Goal: Task Accomplishment & Management: Manage account settings

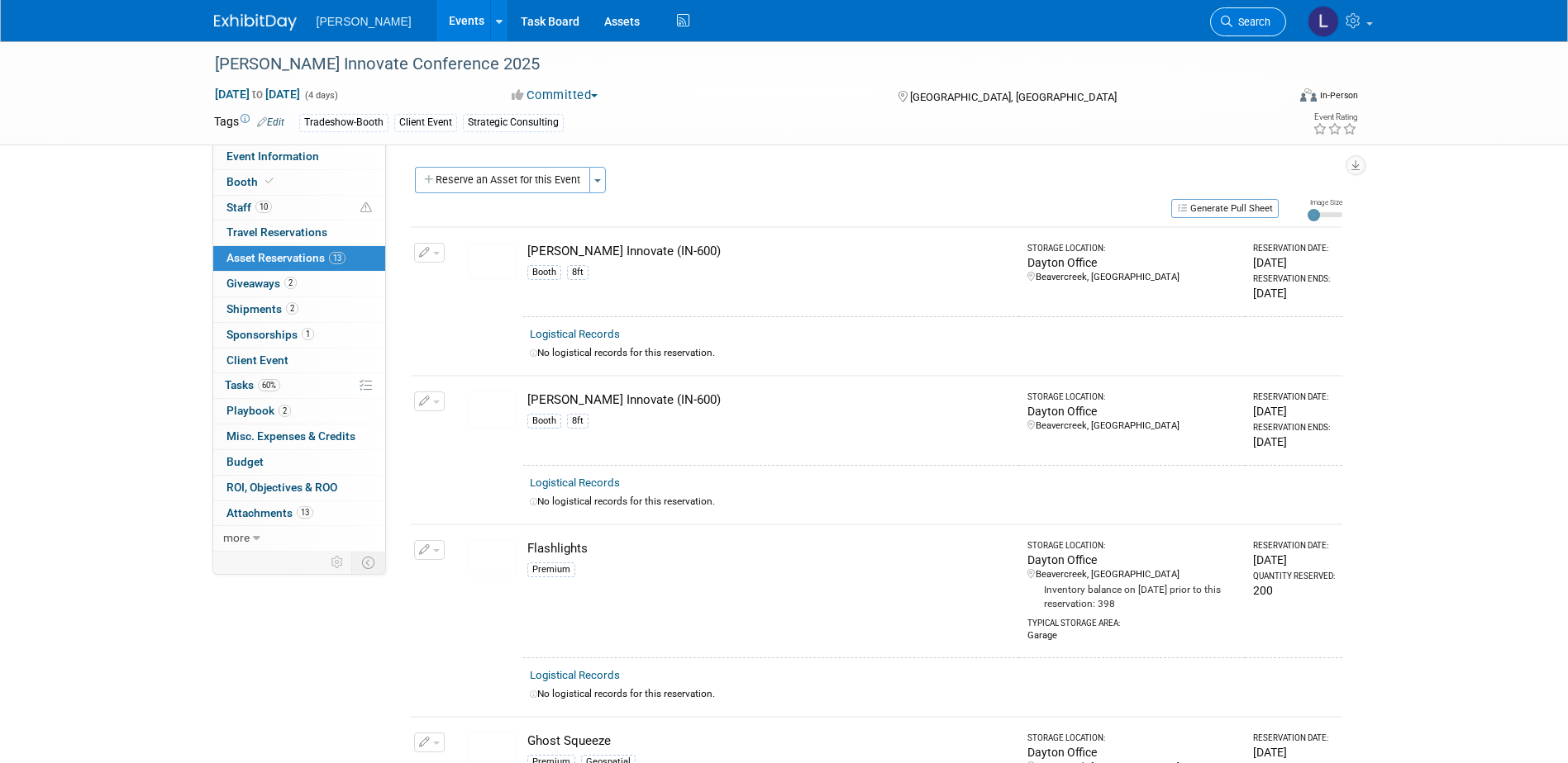
click at [1231, 14] on link "Search" at bounding box center [1248, 21] width 76 height 29
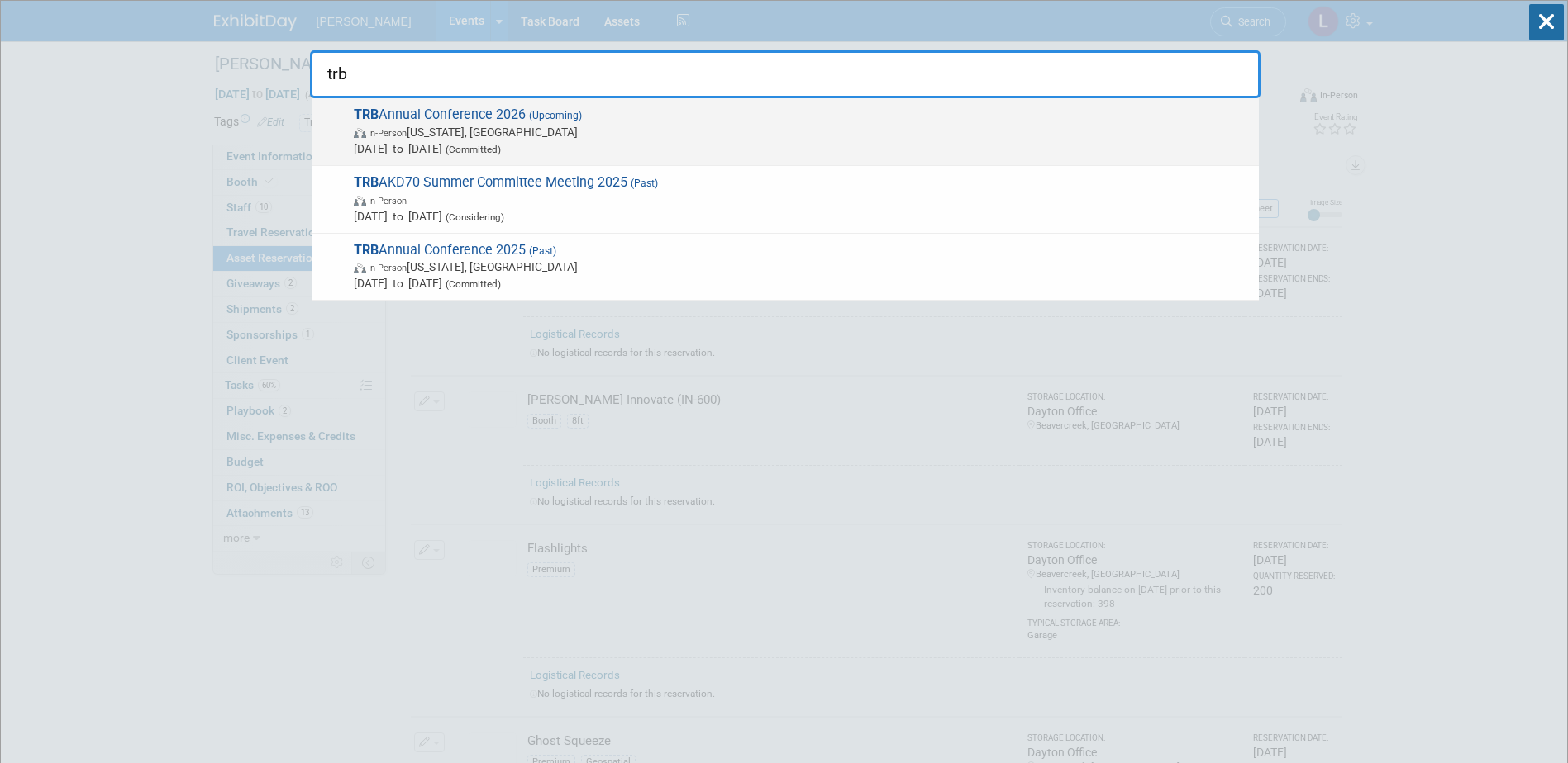
type input "trb"
click at [785, 112] on span "TRB Annual Conference 2026 (Upcoming) In-Person Washington, DC Jan 11, 2026 to …" at bounding box center [799, 131] width 901 height 50
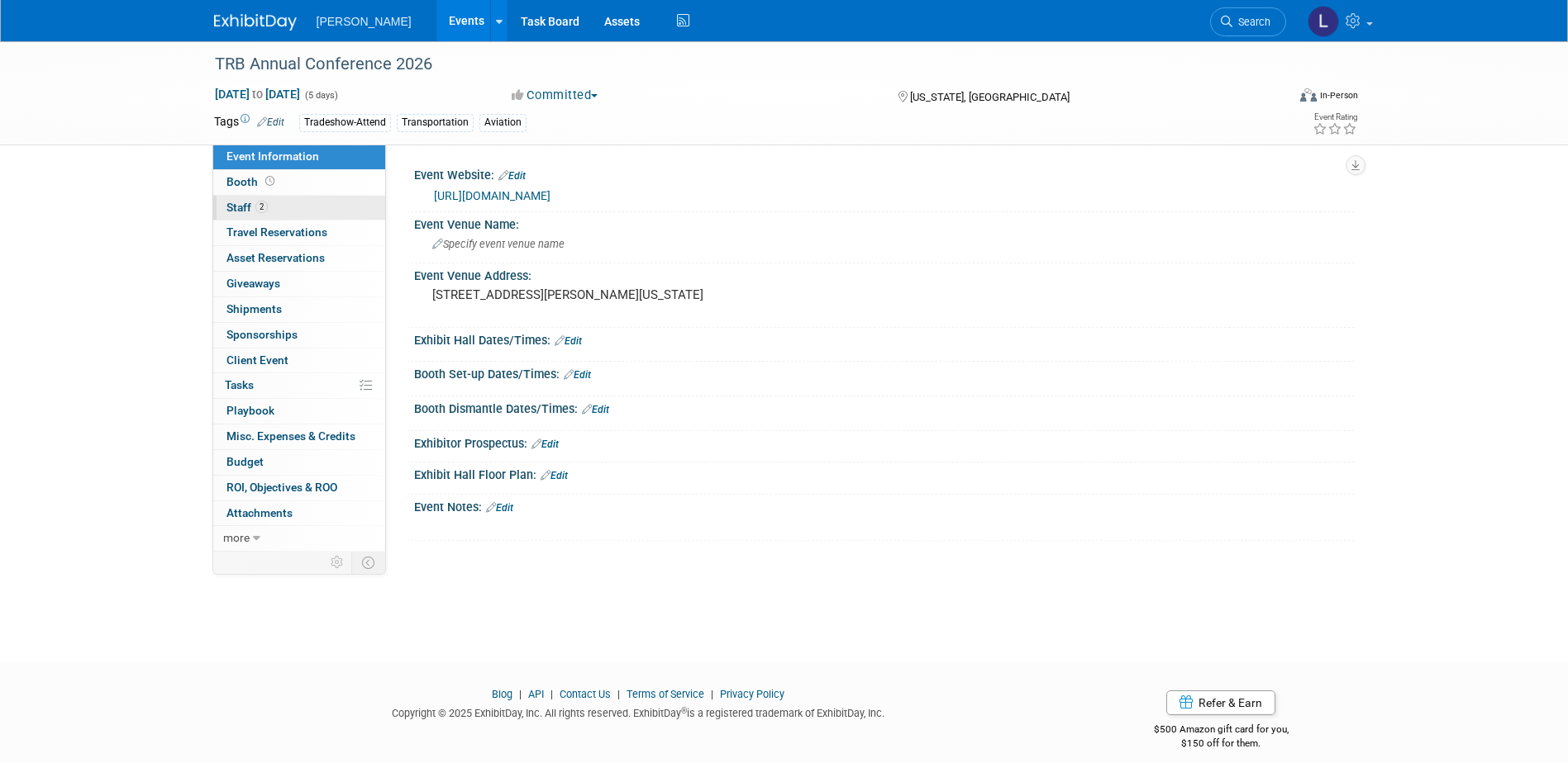
click at [271, 207] on link "2 Staff 2" at bounding box center [299, 208] width 172 height 25
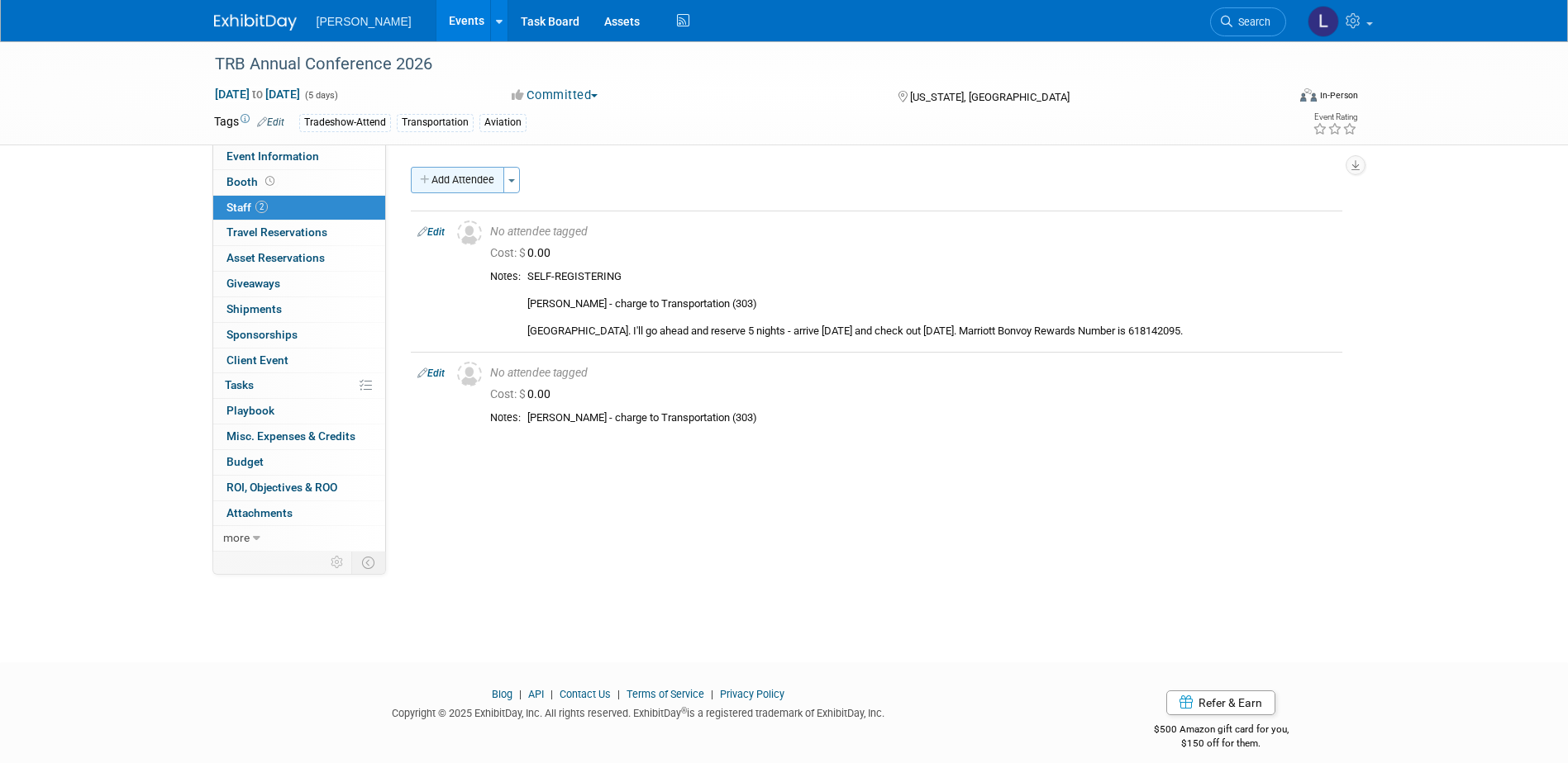
click at [432, 173] on button "Add Attendee" at bounding box center [458, 180] width 93 height 26
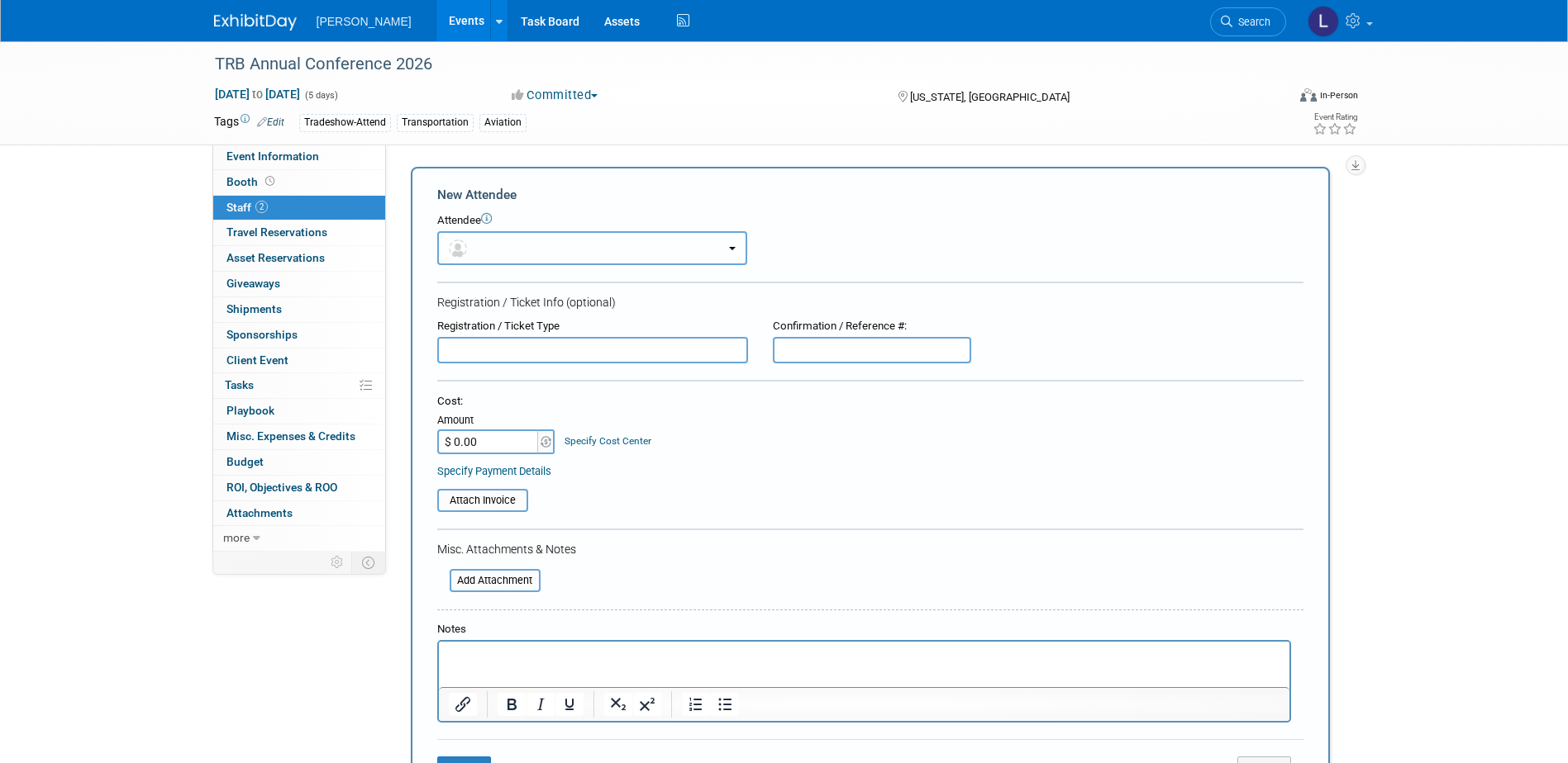
click at [527, 251] on button "button" at bounding box center [592, 248] width 310 height 34
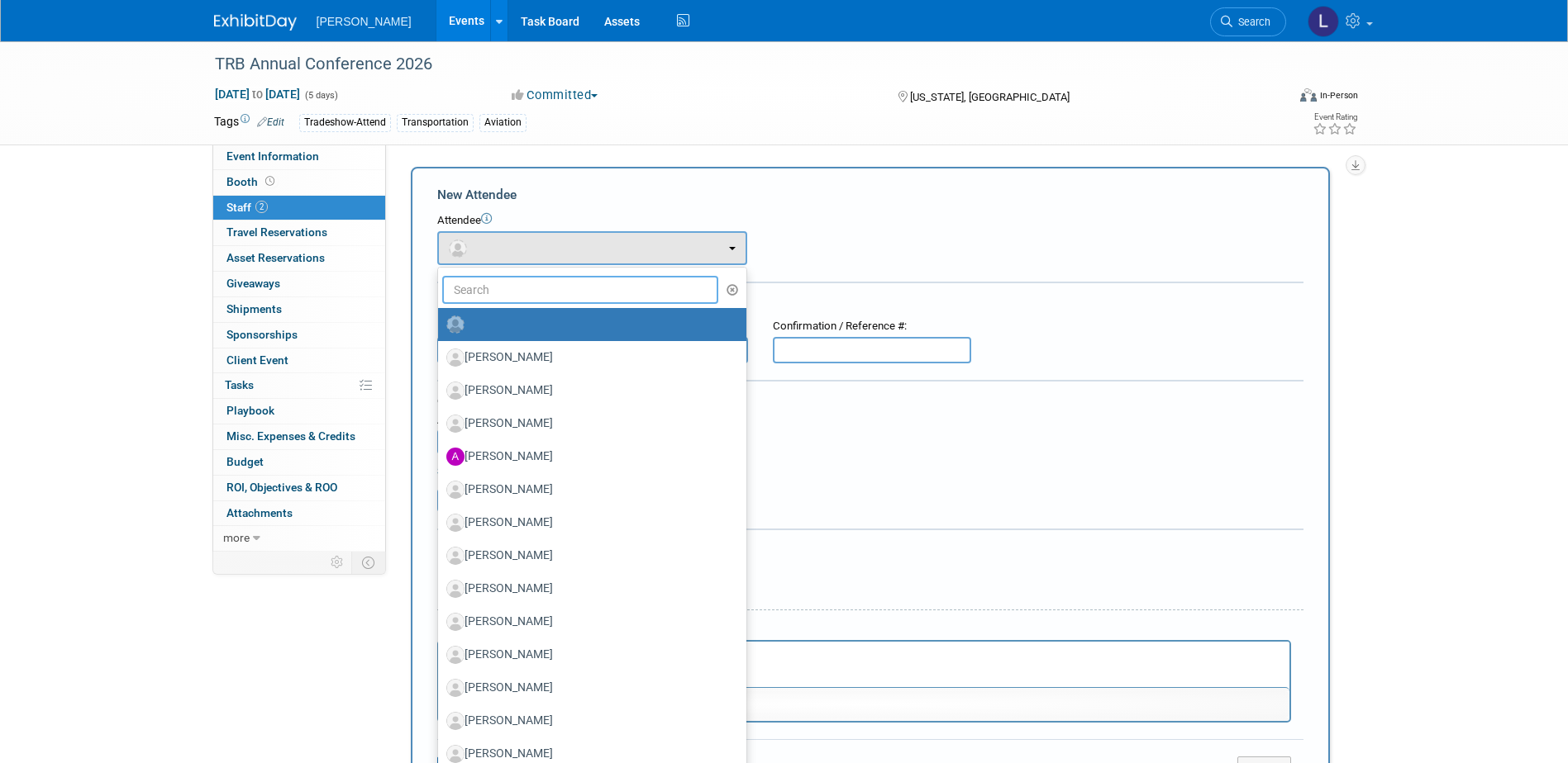
click at [525, 286] on input "text" at bounding box center [580, 290] width 277 height 28
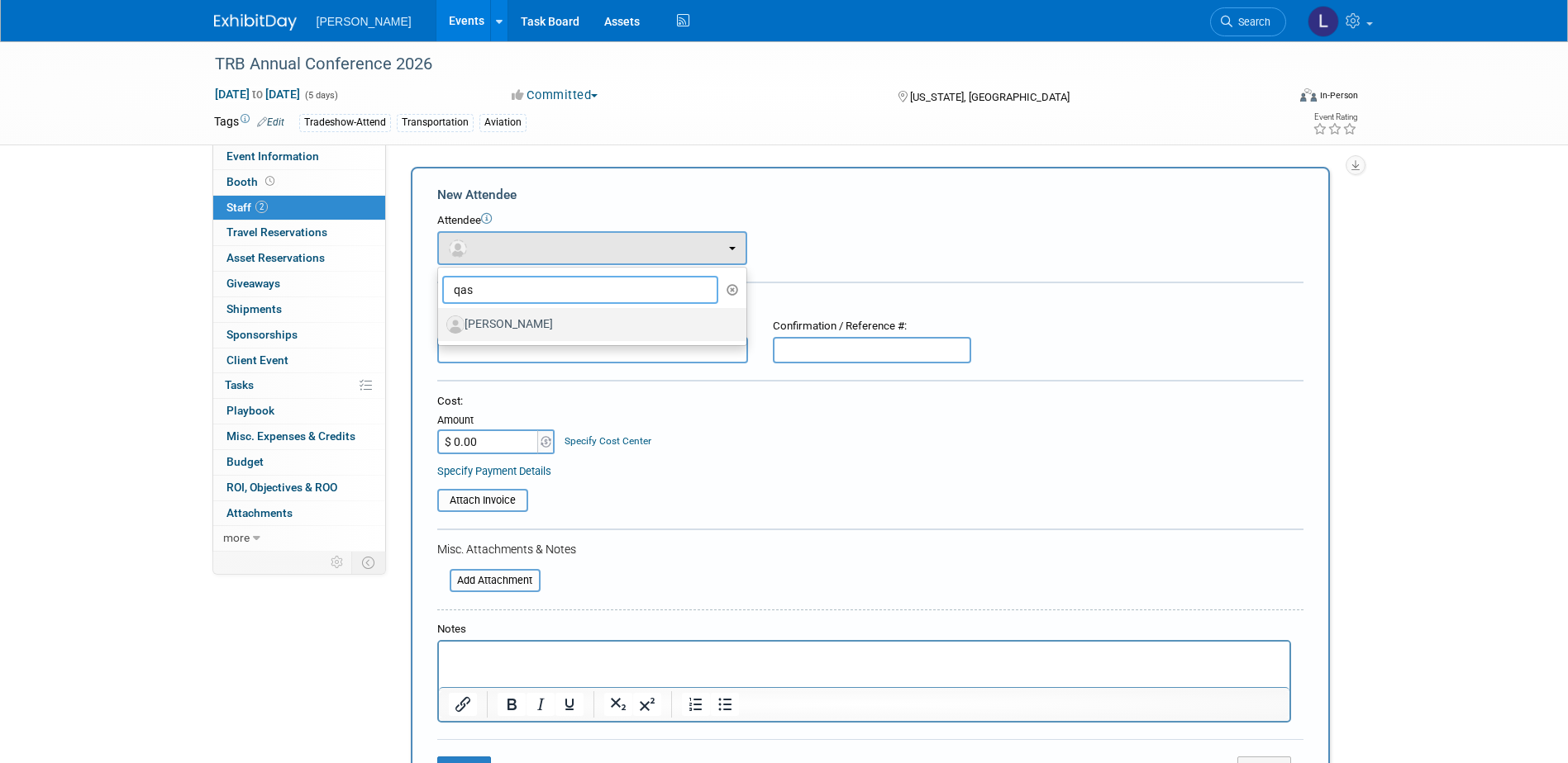
type input "qas"
click at [522, 319] on label "[PERSON_NAME]" at bounding box center [588, 324] width 283 height 26
click at [441, 319] on input "[PERSON_NAME]" at bounding box center [435, 323] width 11 height 11
select select "0af0cf59-3cf7-4174-b959-4434b9acd1b5"
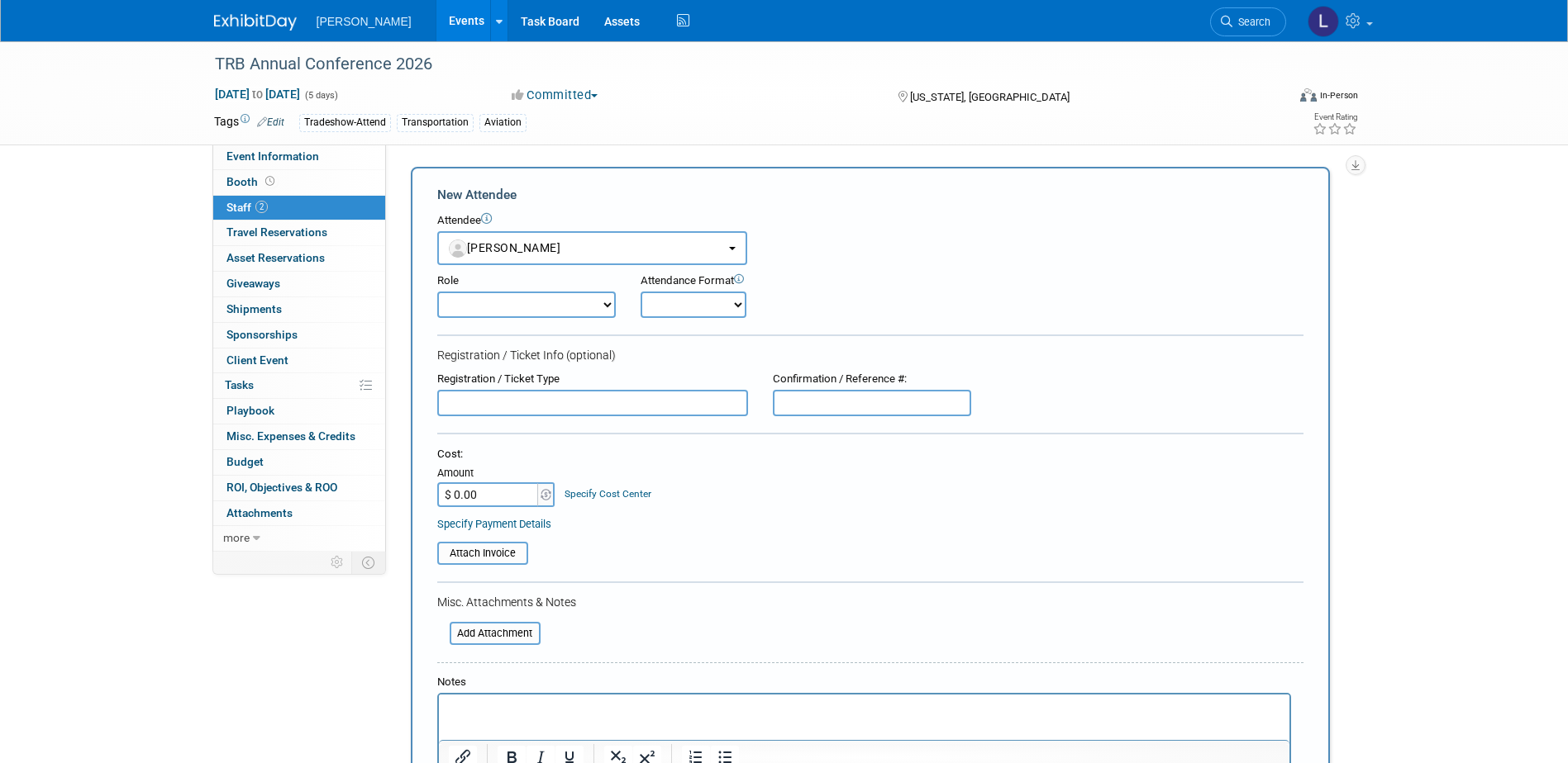
click at [573, 711] on p "Rich Text Area. Press ALT-0 for help." at bounding box center [864, 710] width 832 height 17
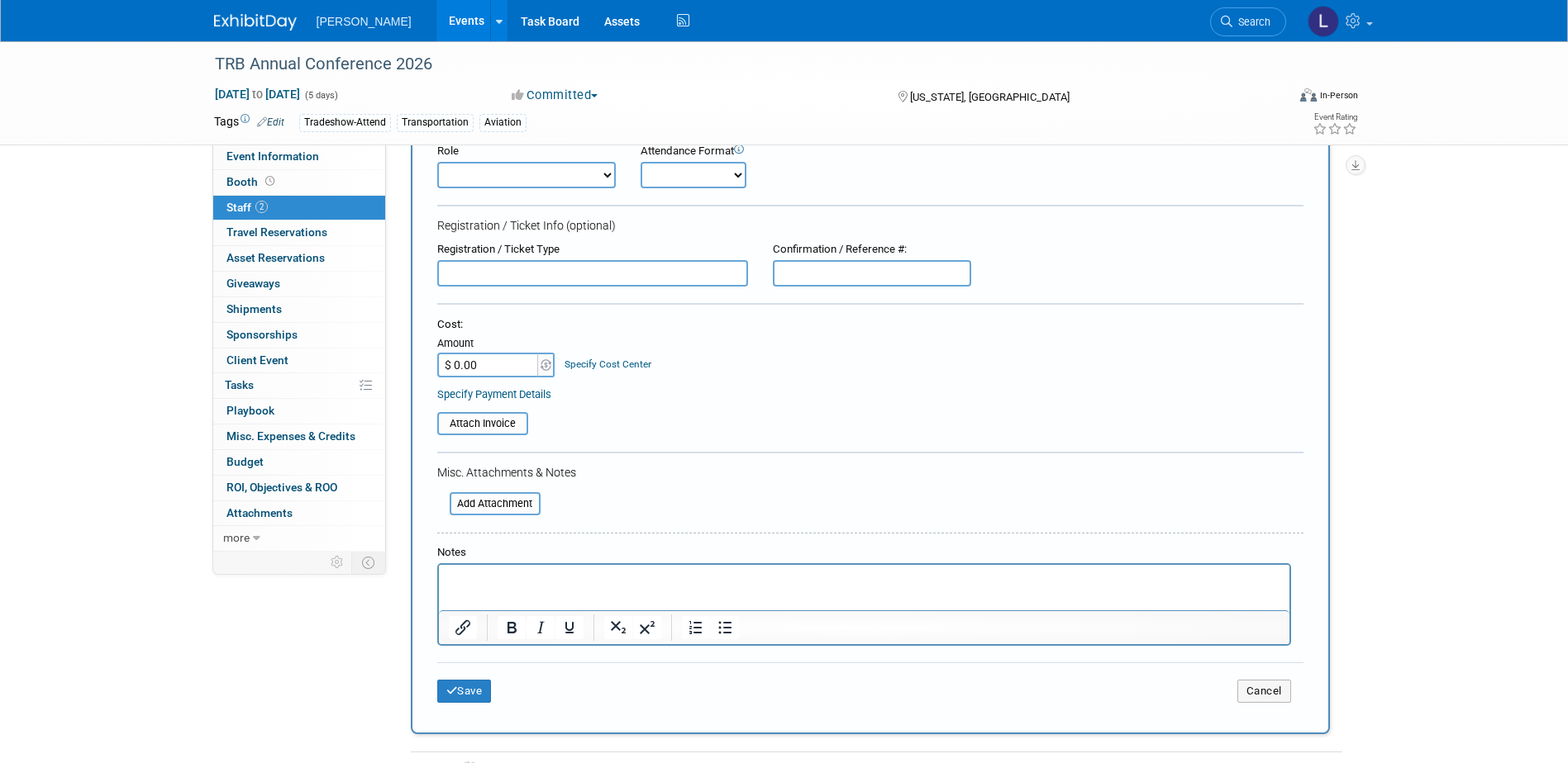
scroll to position [165, 0]
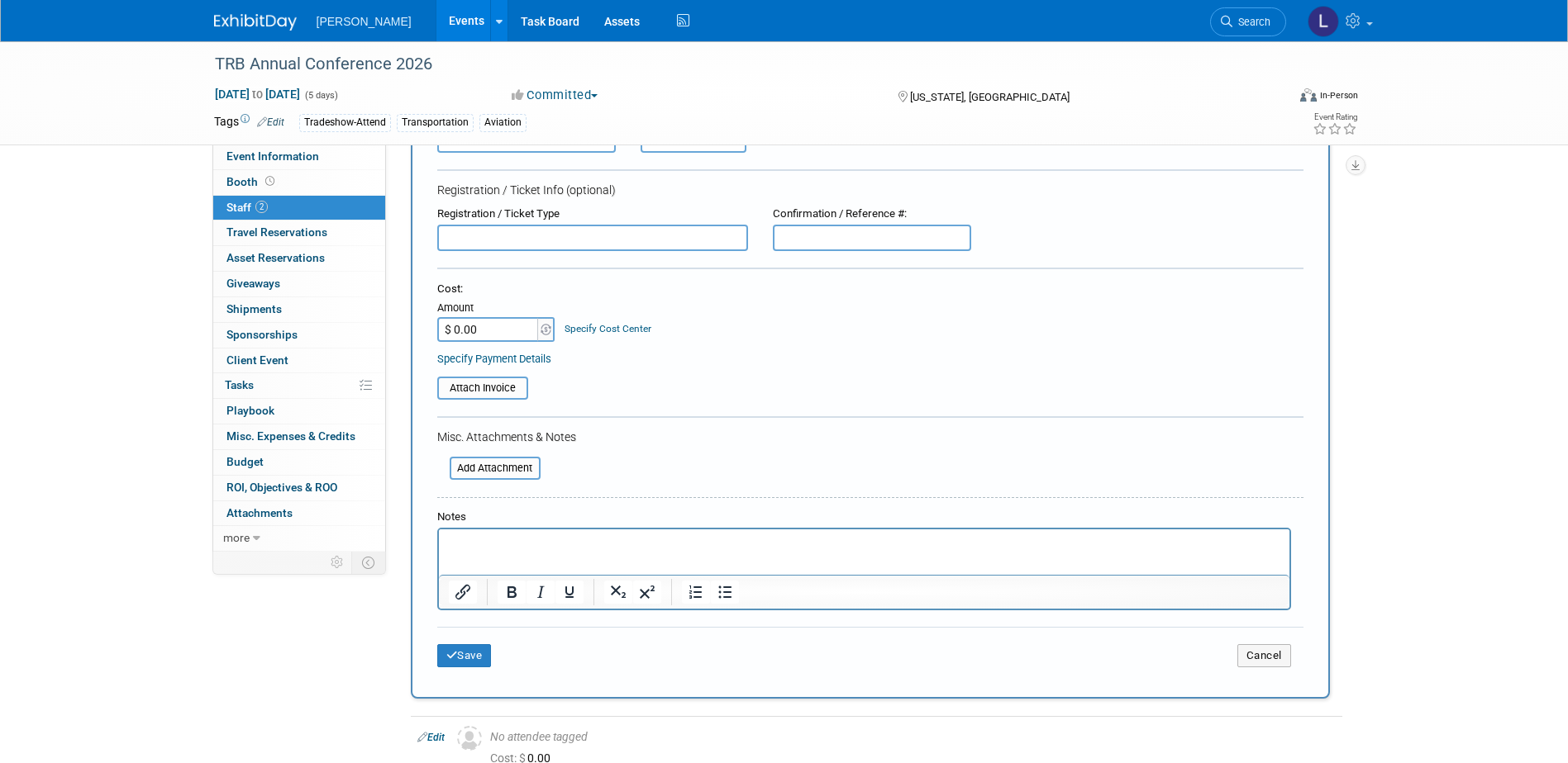
click at [552, 547] on p "Rich Text Area. Press ALT-0 for help." at bounding box center [864, 544] width 832 height 17
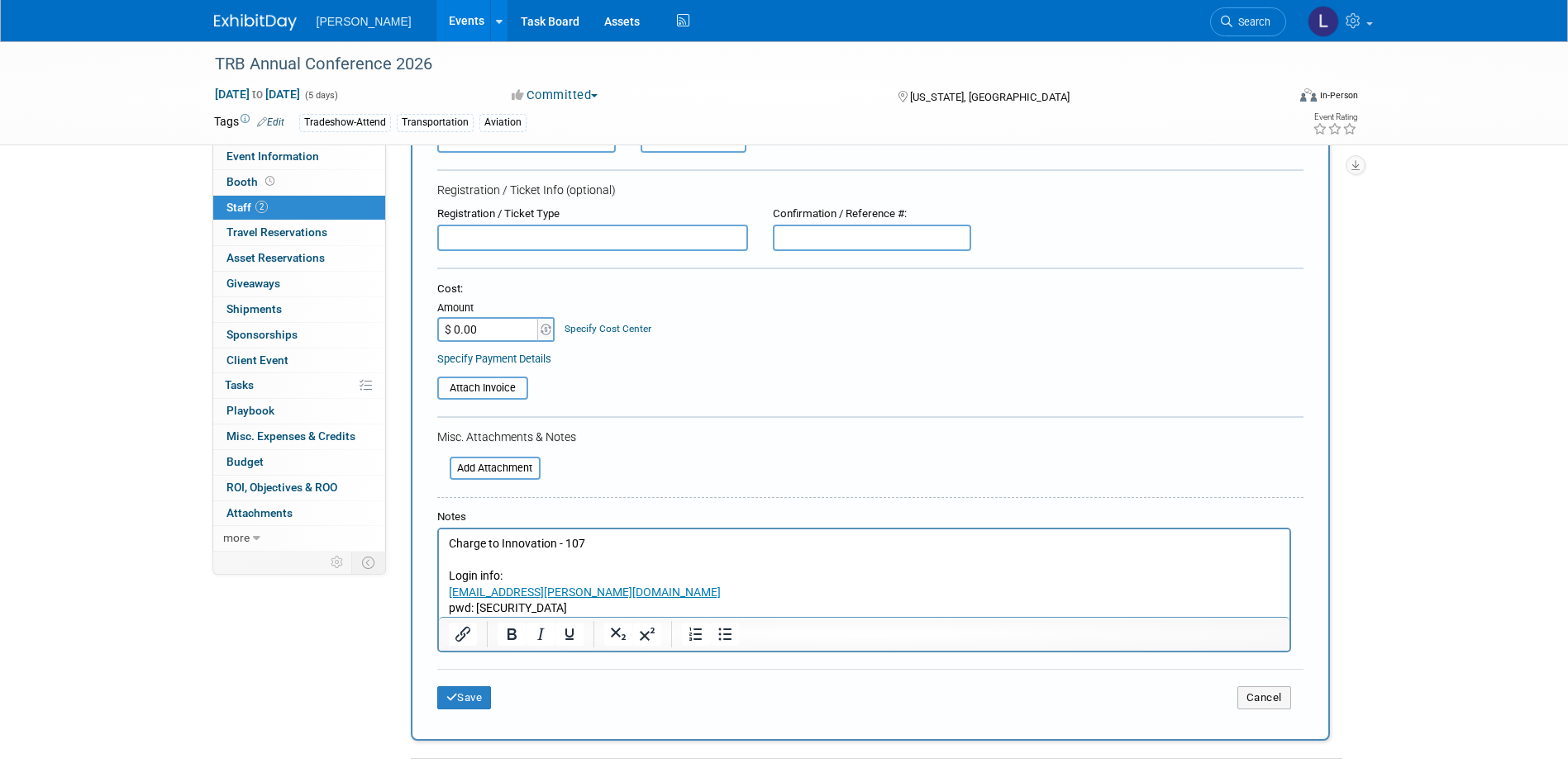
click at [493, 240] on input "text" at bounding box center [592, 238] width 310 height 26
type input "Member of TRB"
click at [461, 697] on button "Save" at bounding box center [464, 698] width 55 height 23
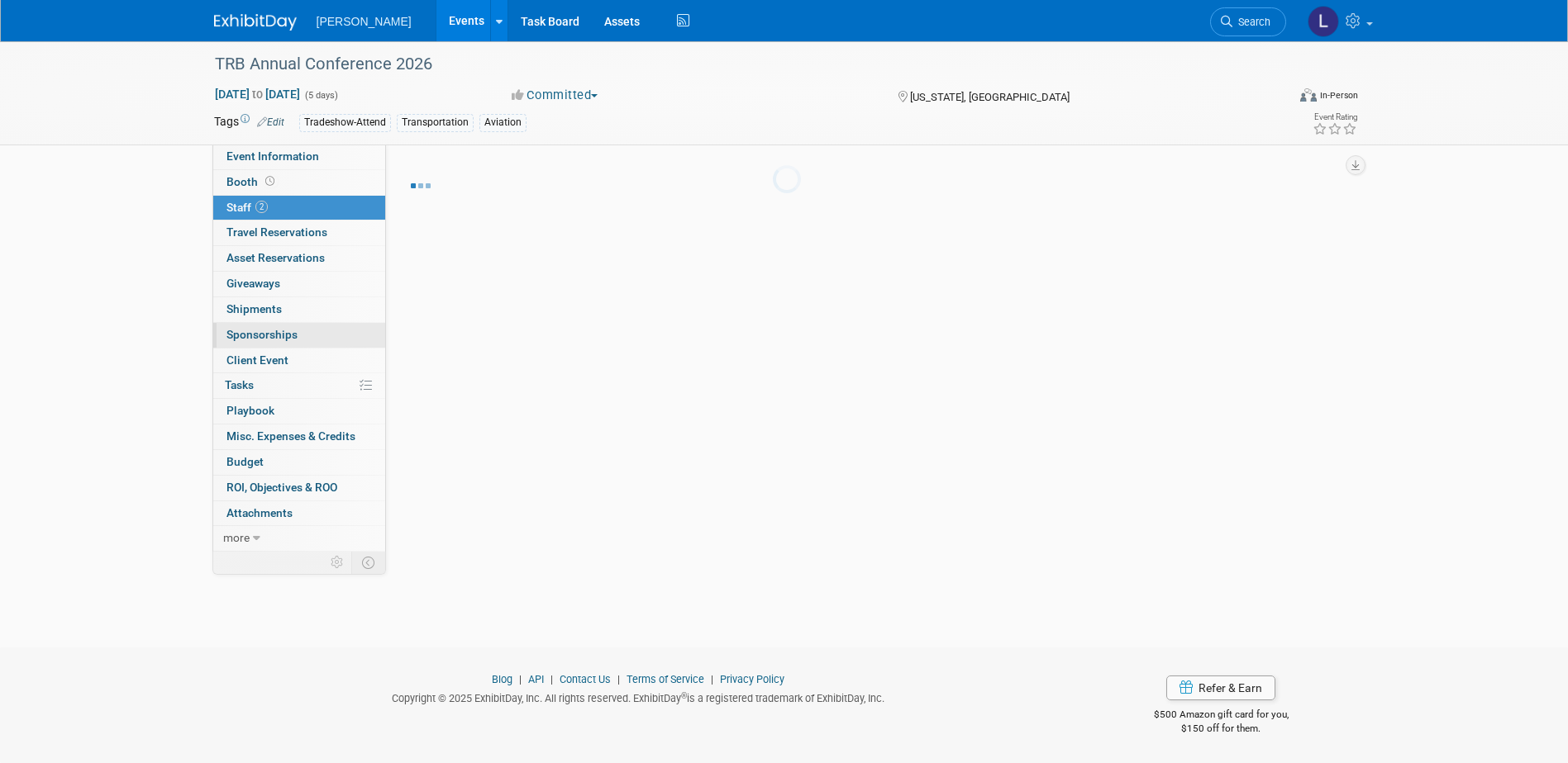
scroll to position [63, 0]
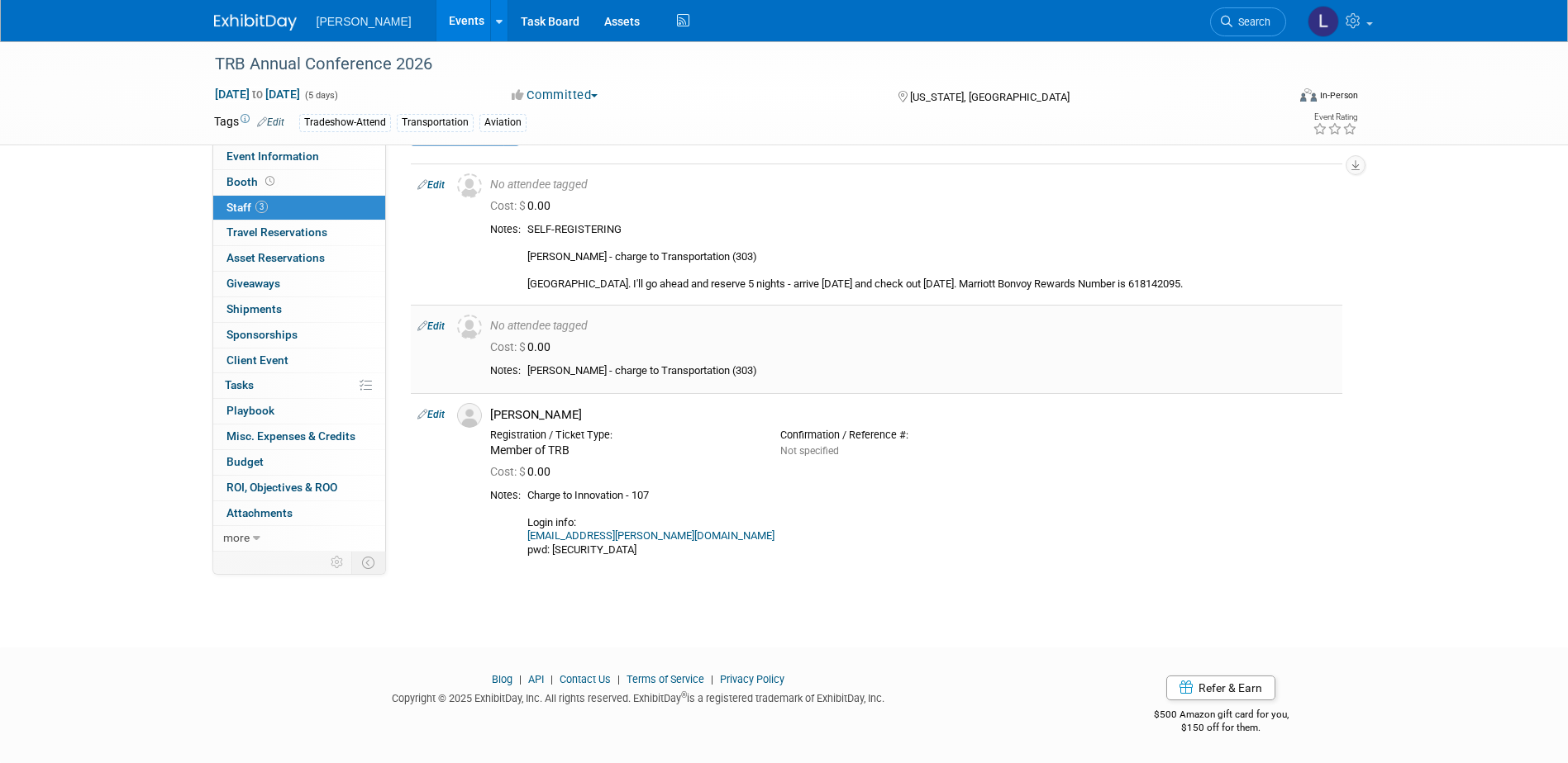
click at [442, 328] on link "Edit" at bounding box center [431, 326] width 27 height 11
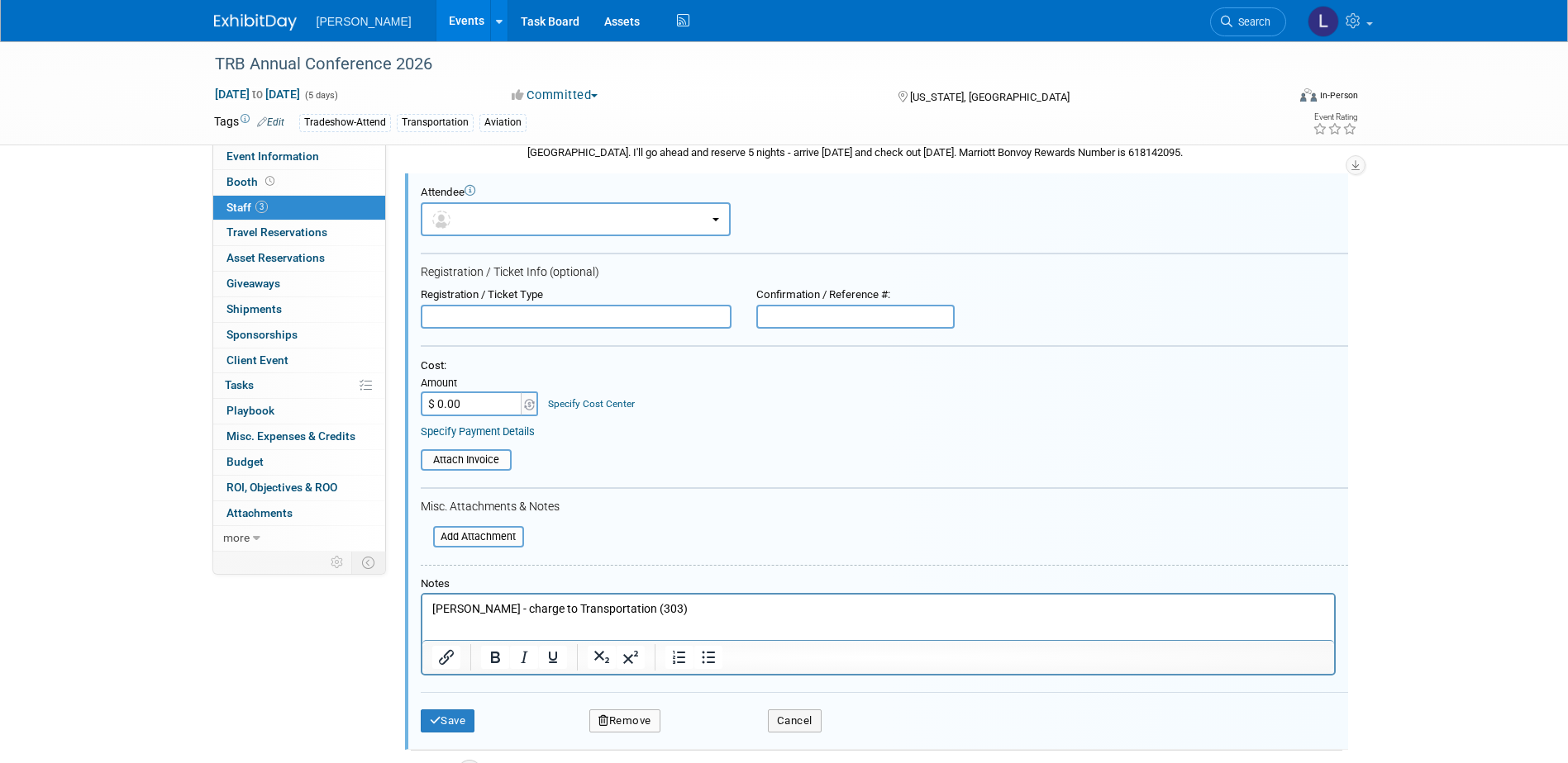
scroll to position [0, 0]
click at [468, 327] on input "text" at bounding box center [575, 317] width 310 height 25
paste input "General Registration"
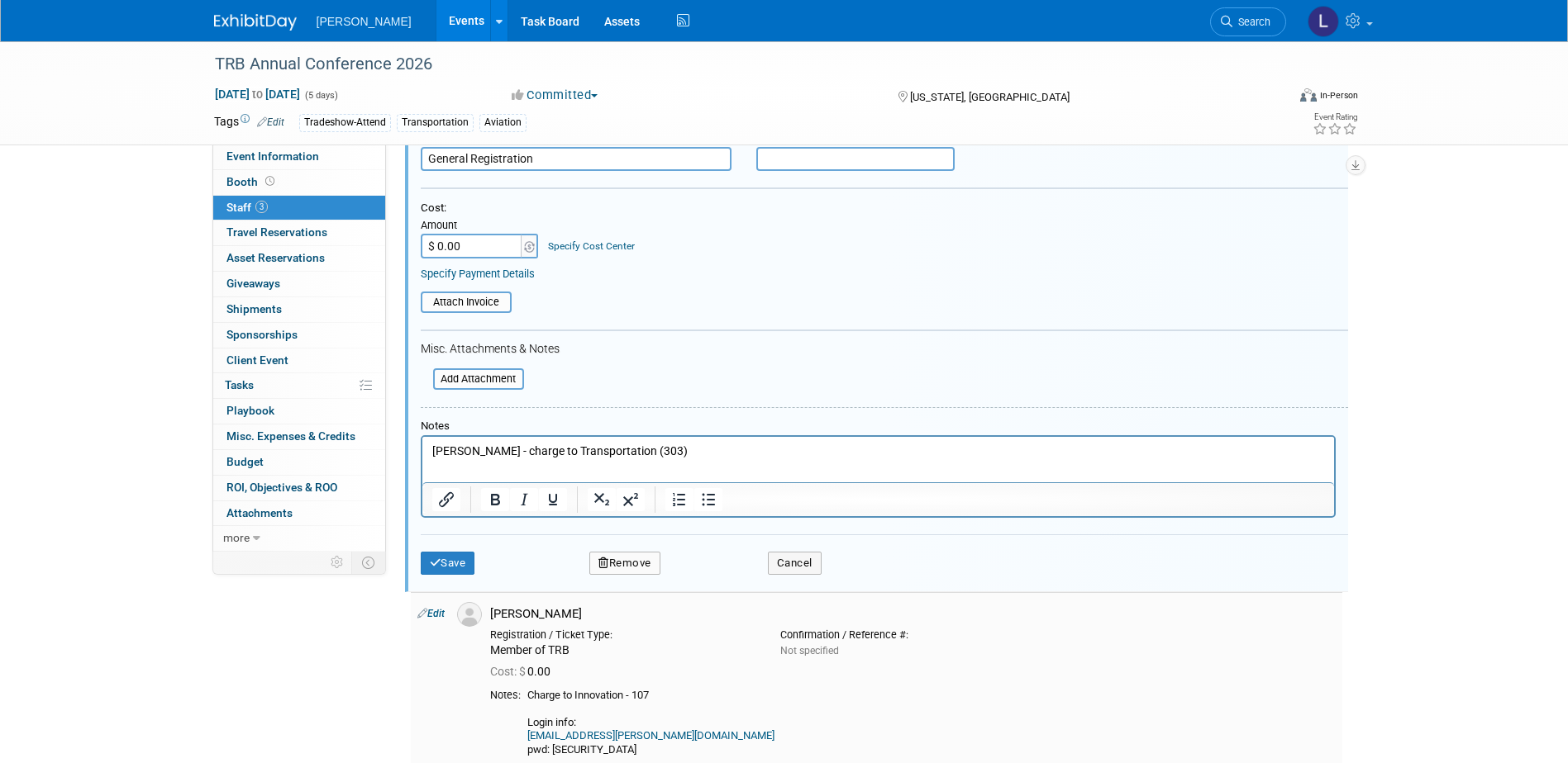
scroll to position [344, 0]
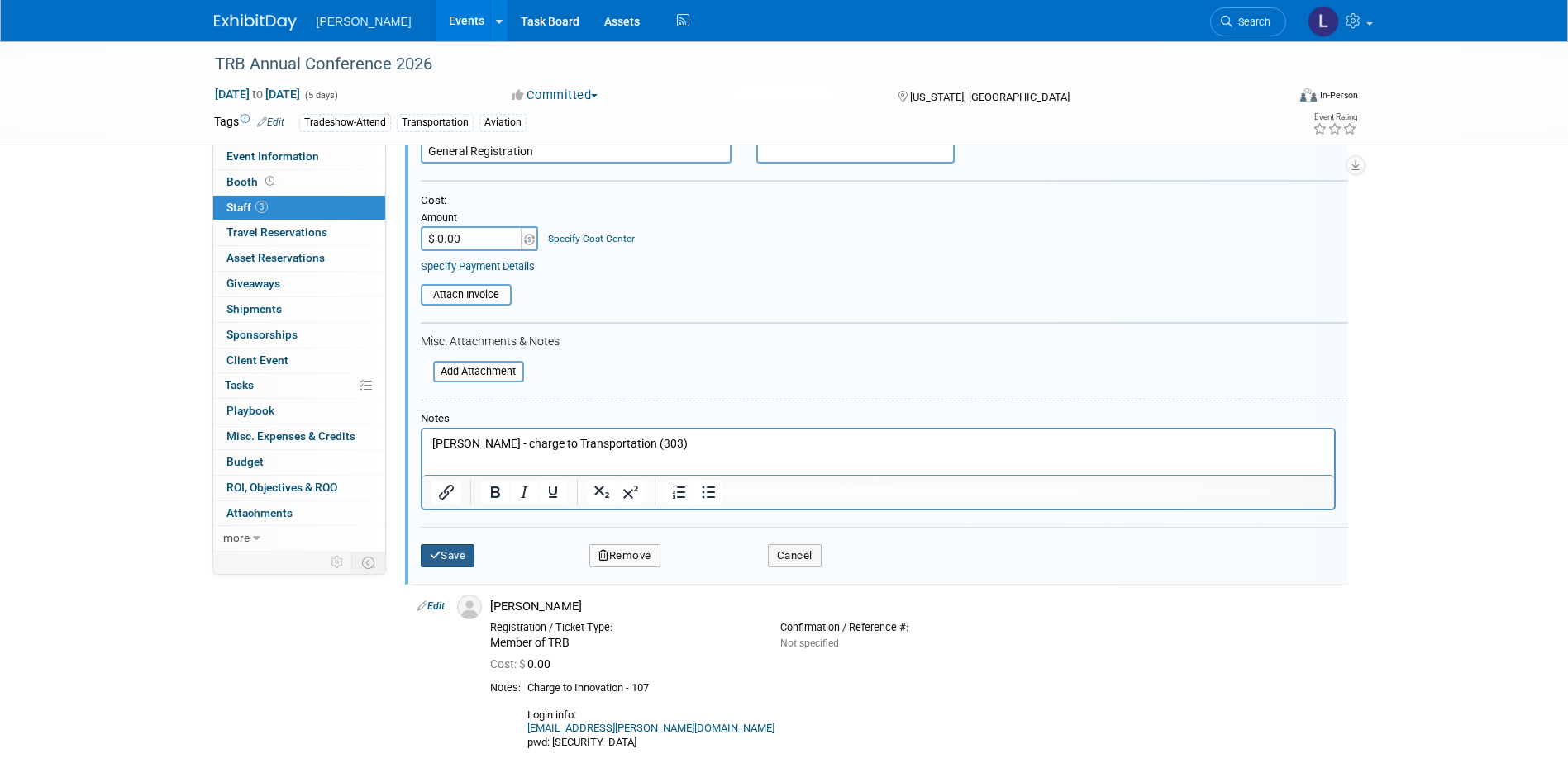
type input "General Registration"
click at [464, 567] on button "Save" at bounding box center [447, 555] width 55 height 23
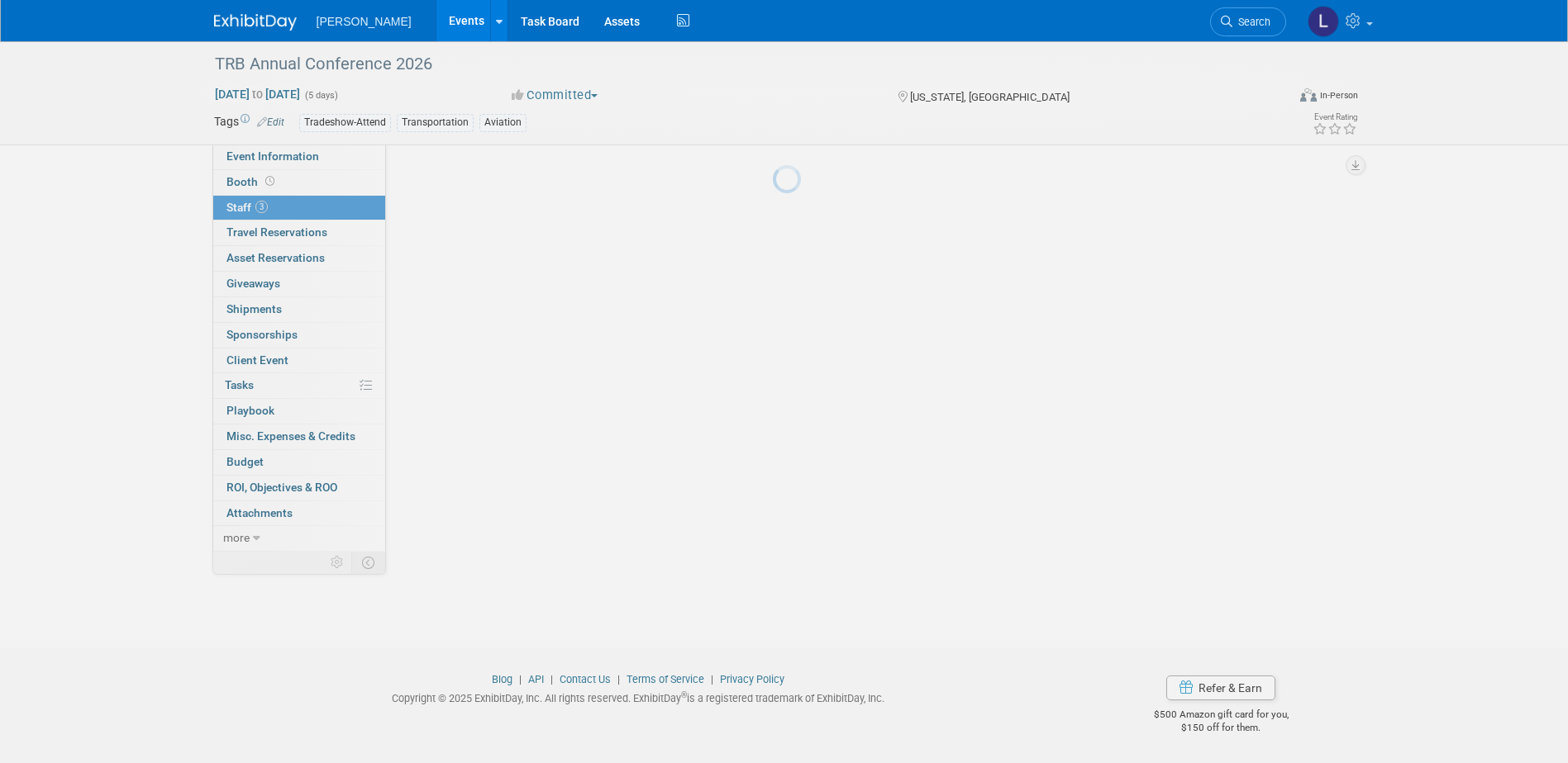
scroll to position [100, 0]
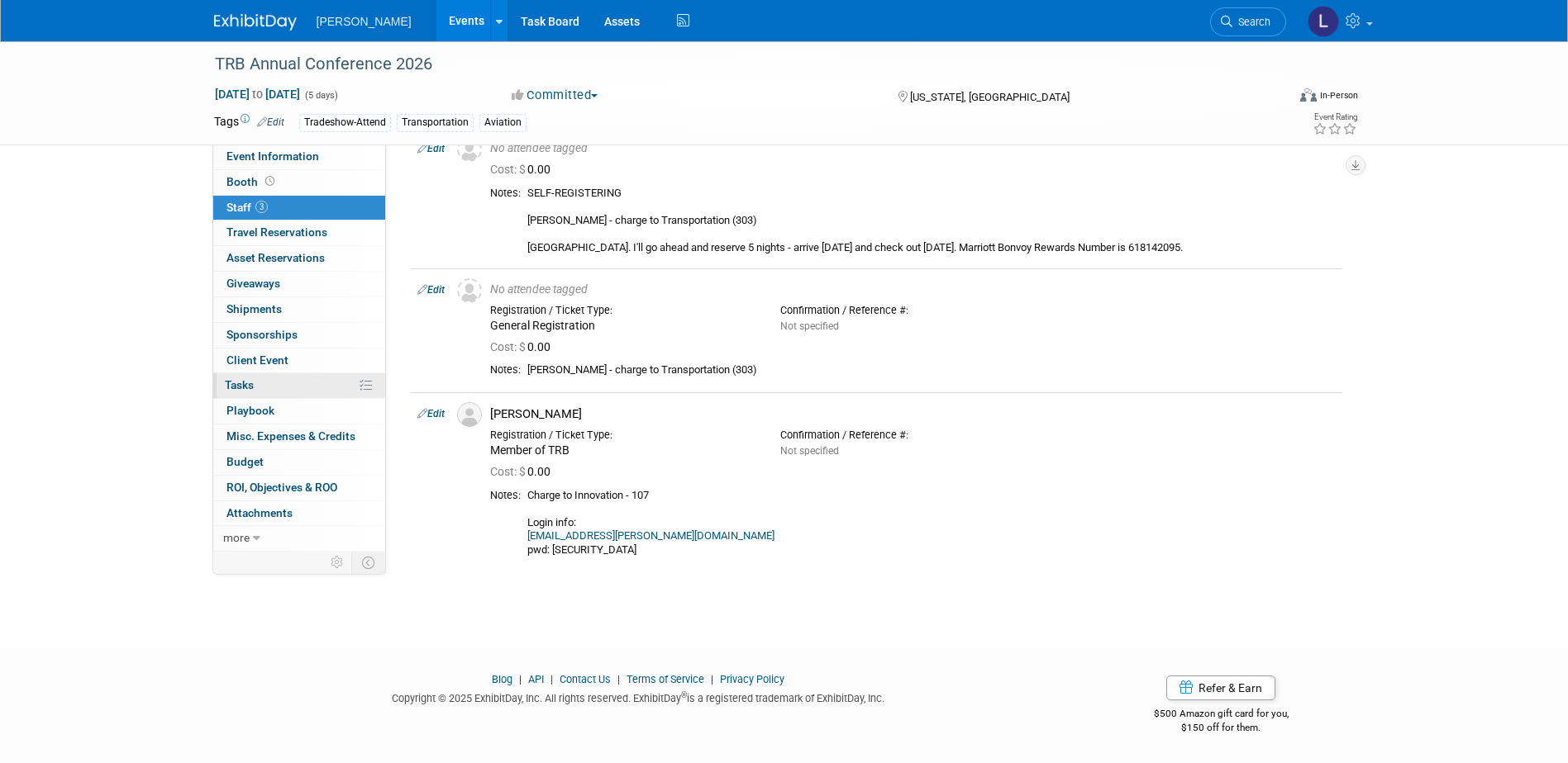
click at [248, 391] on span "Tasks 0%" at bounding box center [239, 385] width 29 height 13
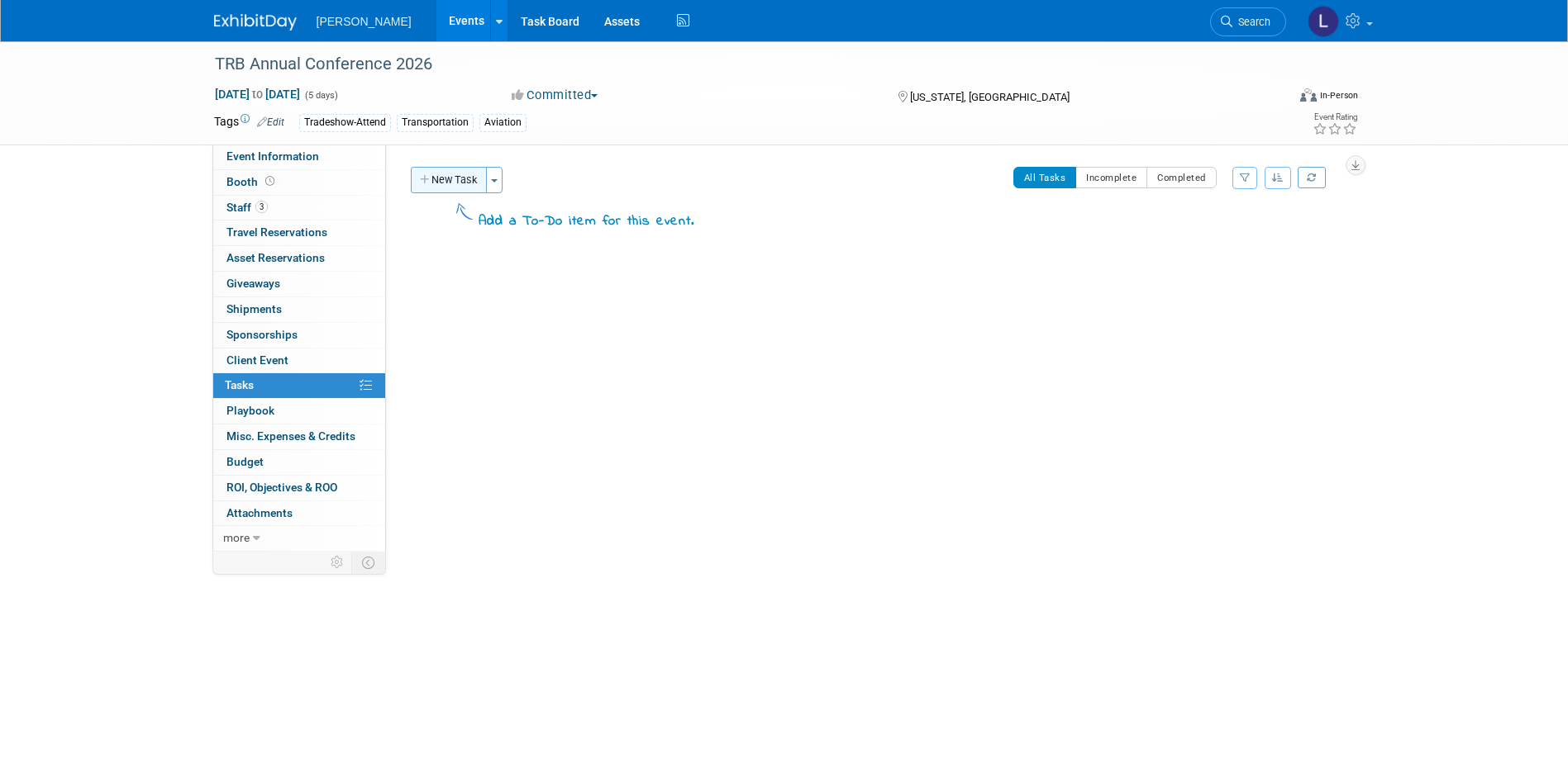
click at [463, 182] on button "New Task" at bounding box center [449, 180] width 76 height 26
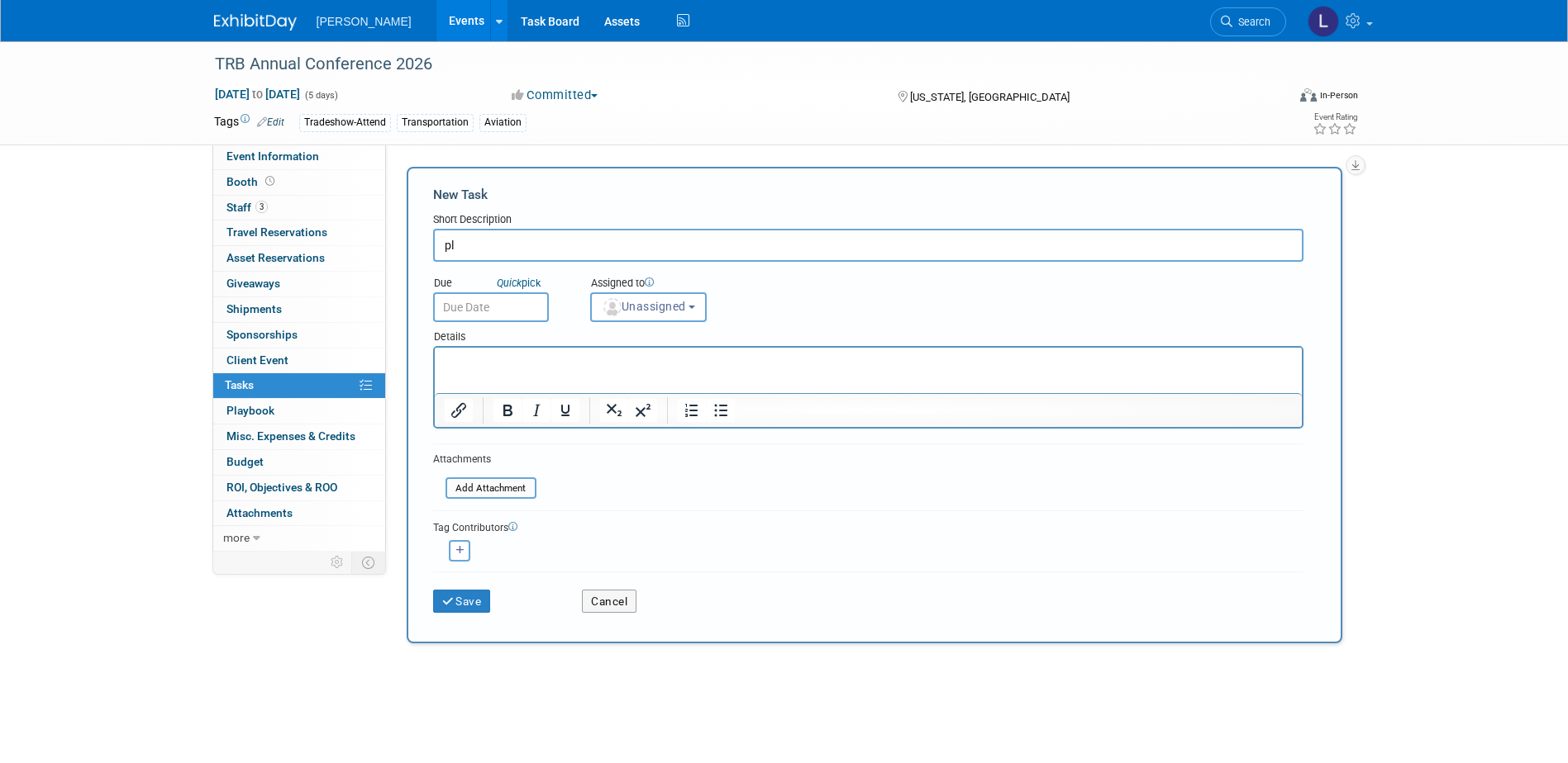
type input "p"
type input "Please register attendees"
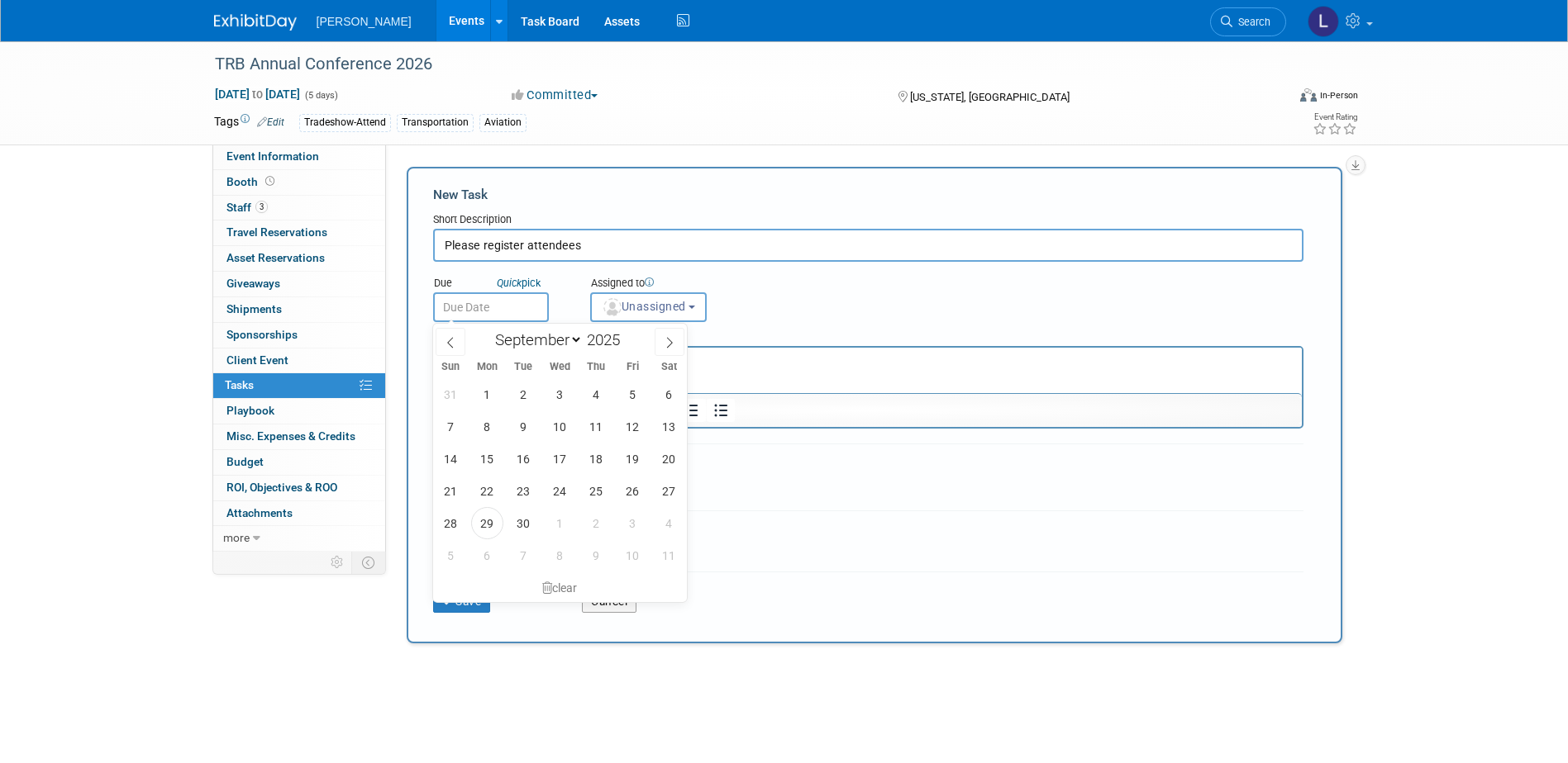
click at [517, 307] on input "text" at bounding box center [491, 307] width 116 height 30
click at [516, 514] on span "30" at bounding box center [523, 523] width 33 height 33
type input "[DATE]"
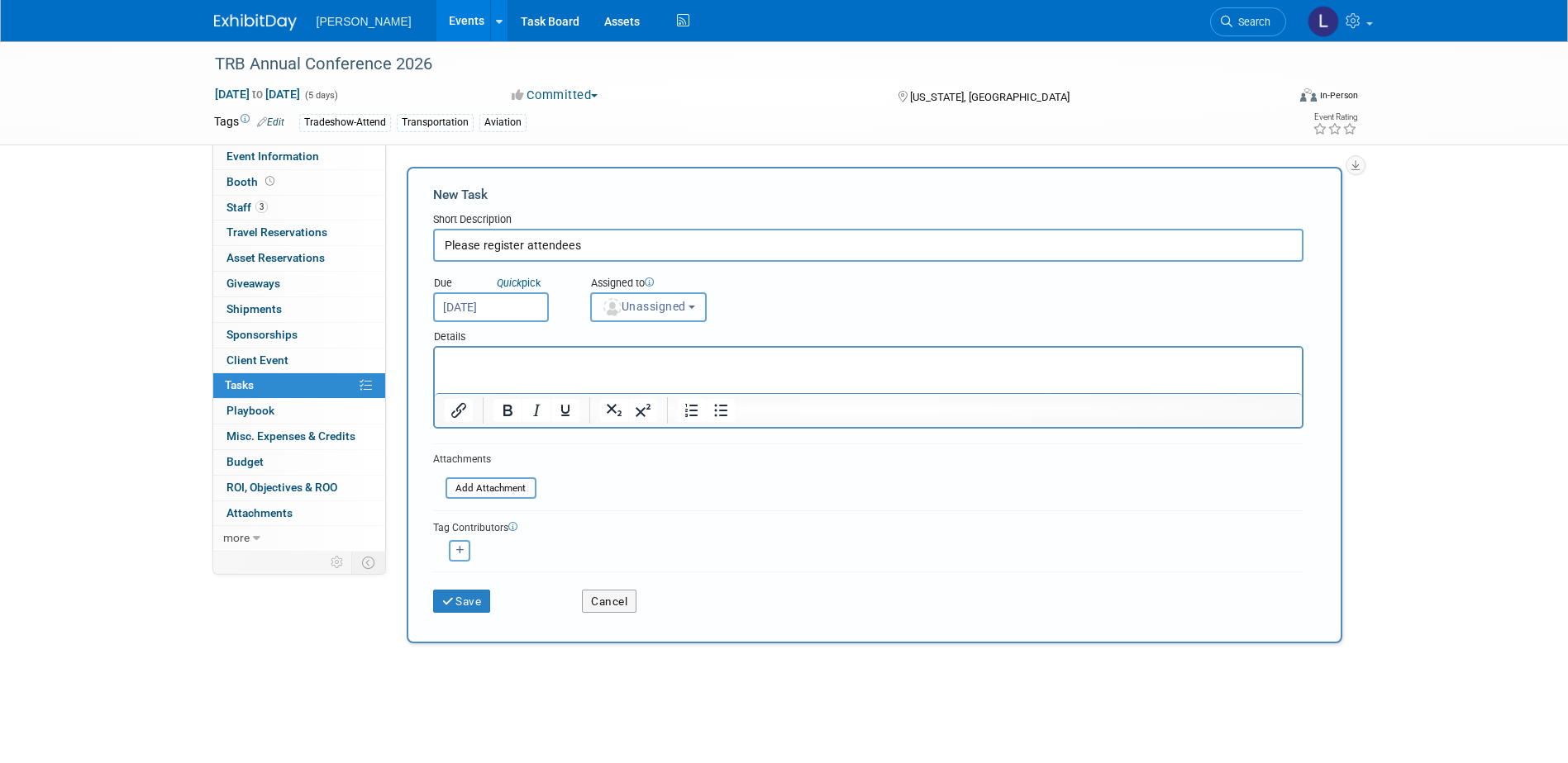
click at [622, 300] on span "Unassigned" at bounding box center [644, 307] width 84 height 13
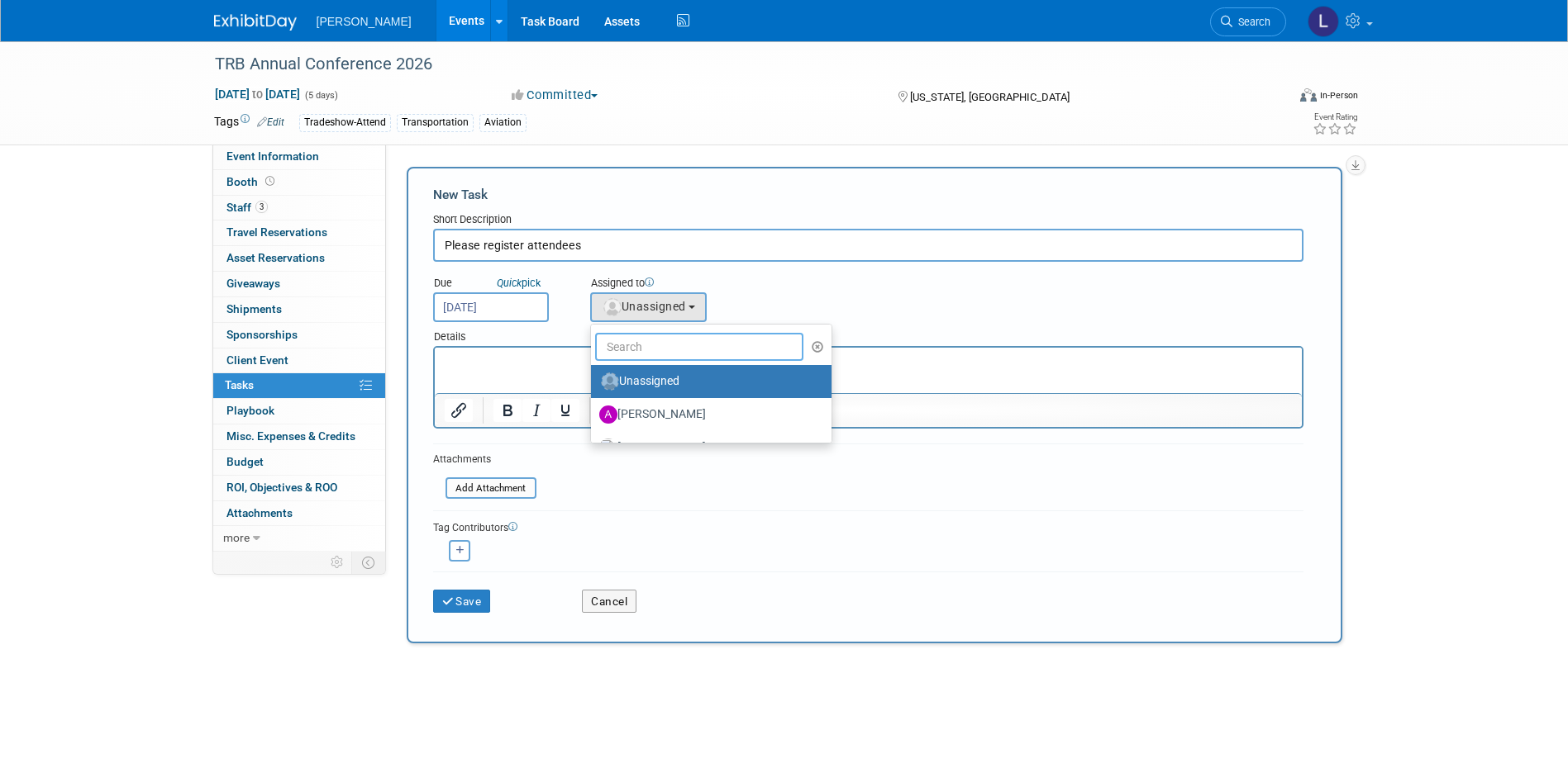
click at [624, 344] on input "text" at bounding box center [699, 347] width 209 height 28
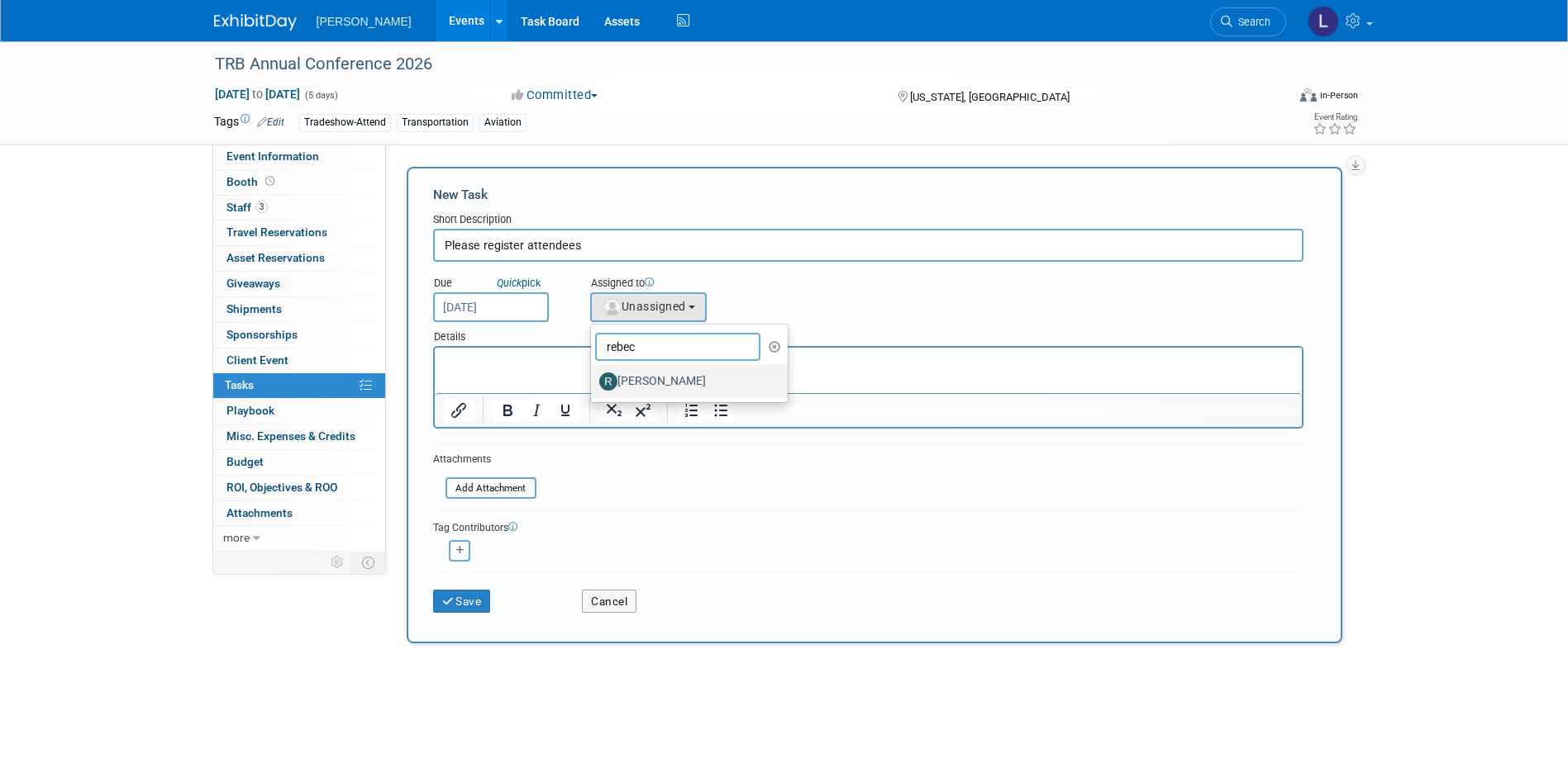
type input "rebec"
drag, startPoint x: 639, startPoint y: 383, endPoint x: 151, endPoint y: 25, distance: 605.2
click at [639, 383] on label "[PERSON_NAME]" at bounding box center [685, 381] width 172 height 26
click at [594, 383] on input "[PERSON_NAME]" at bounding box center [588, 380] width 11 height 11
select select "844a177d-a181-44ff-a72a-5731d68e4351"
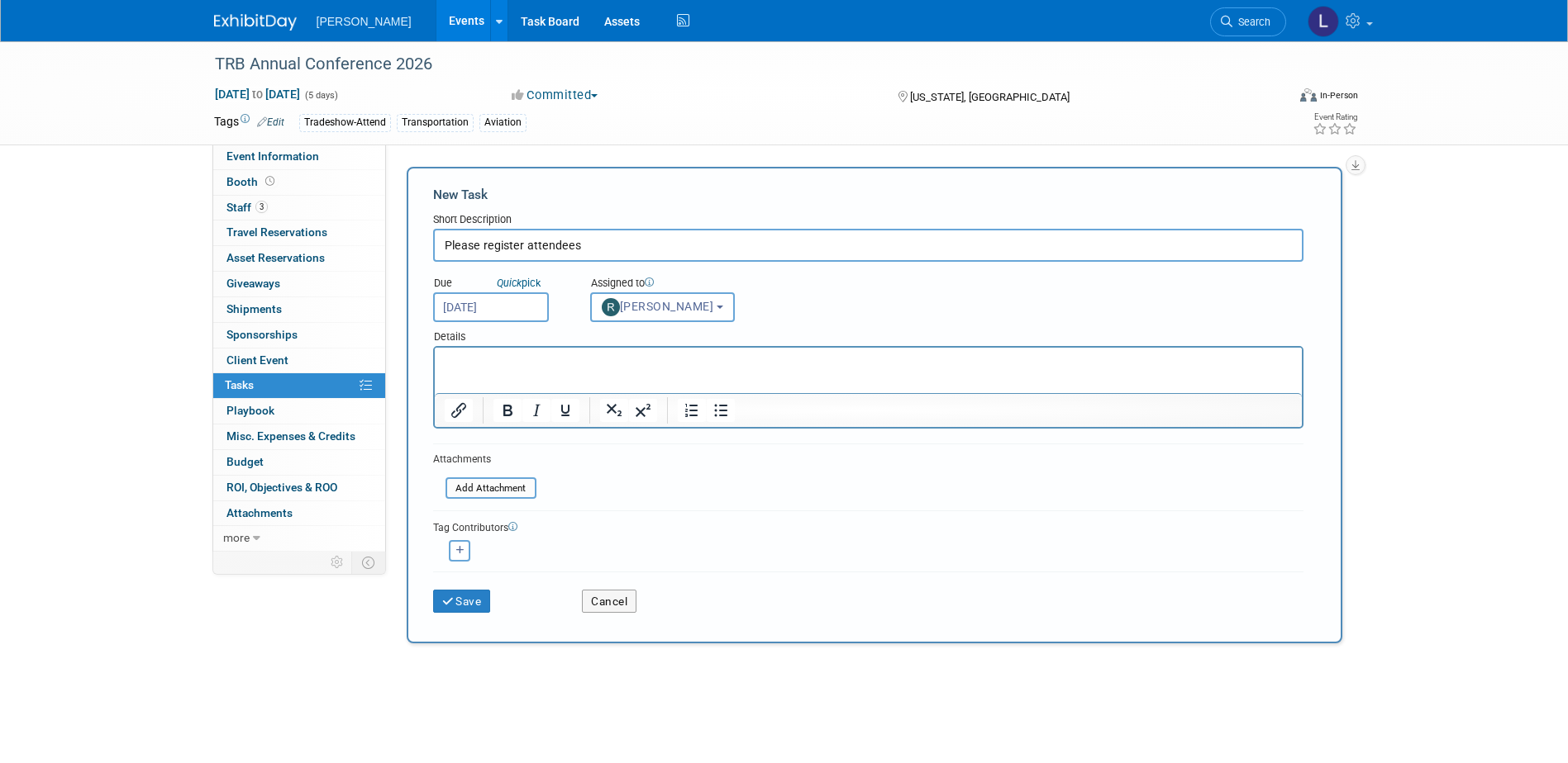
click at [571, 368] on p "Rich Text Area. Press ALT-0 for help." at bounding box center [868, 362] width 848 height 17
click at [450, 554] on button "button" at bounding box center [460, 551] width 21 height 21
select select
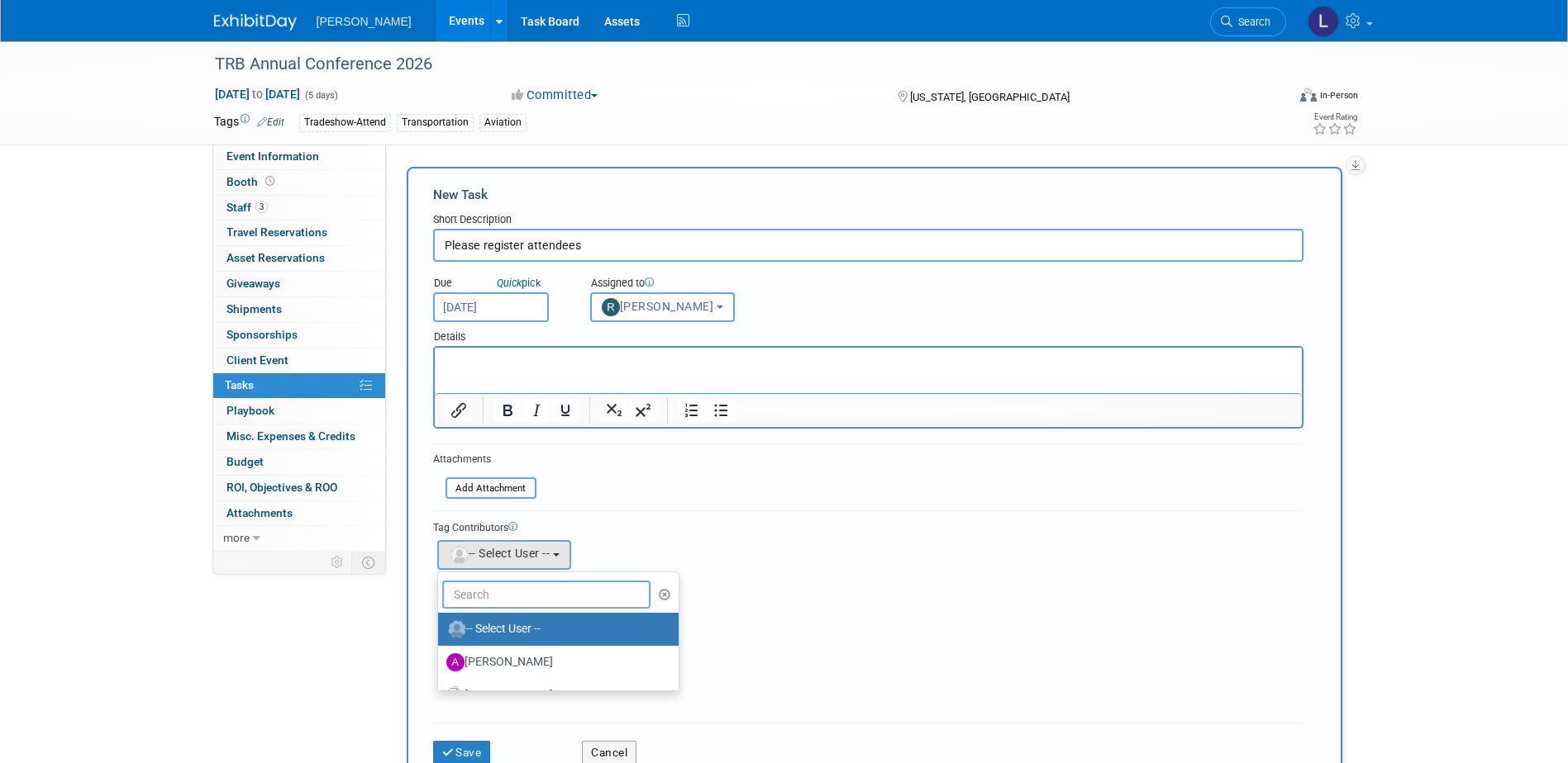
click at [474, 587] on input "text" at bounding box center [546, 594] width 209 height 28
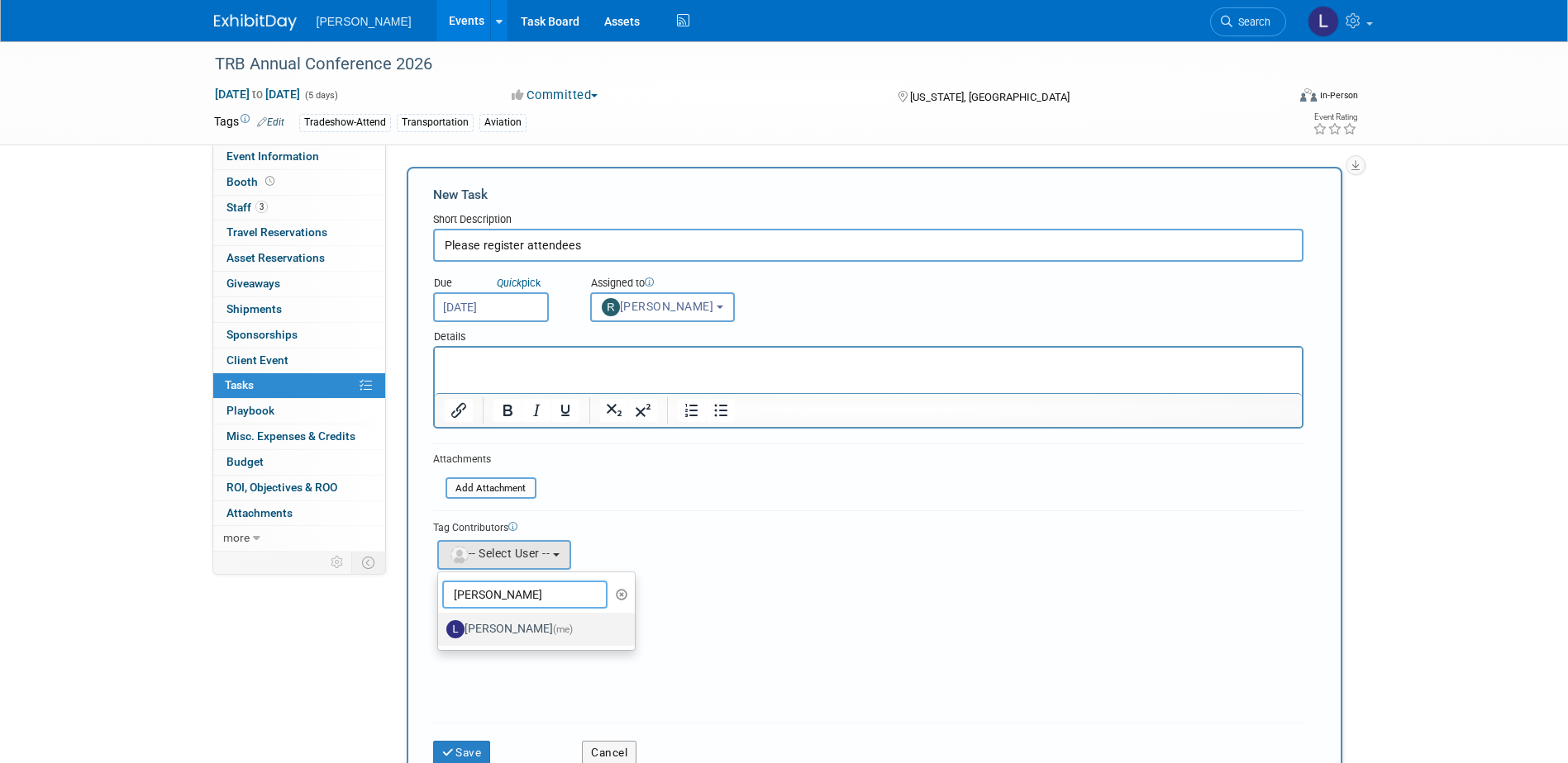
type input "[PERSON_NAME]"
click at [553, 624] on span "(me)" at bounding box center [562, 629] width 20 height 11
click at [441, 624] on input "[PERSON_NAME] (me)" at bounding box center [435, 628] width 11 height 11
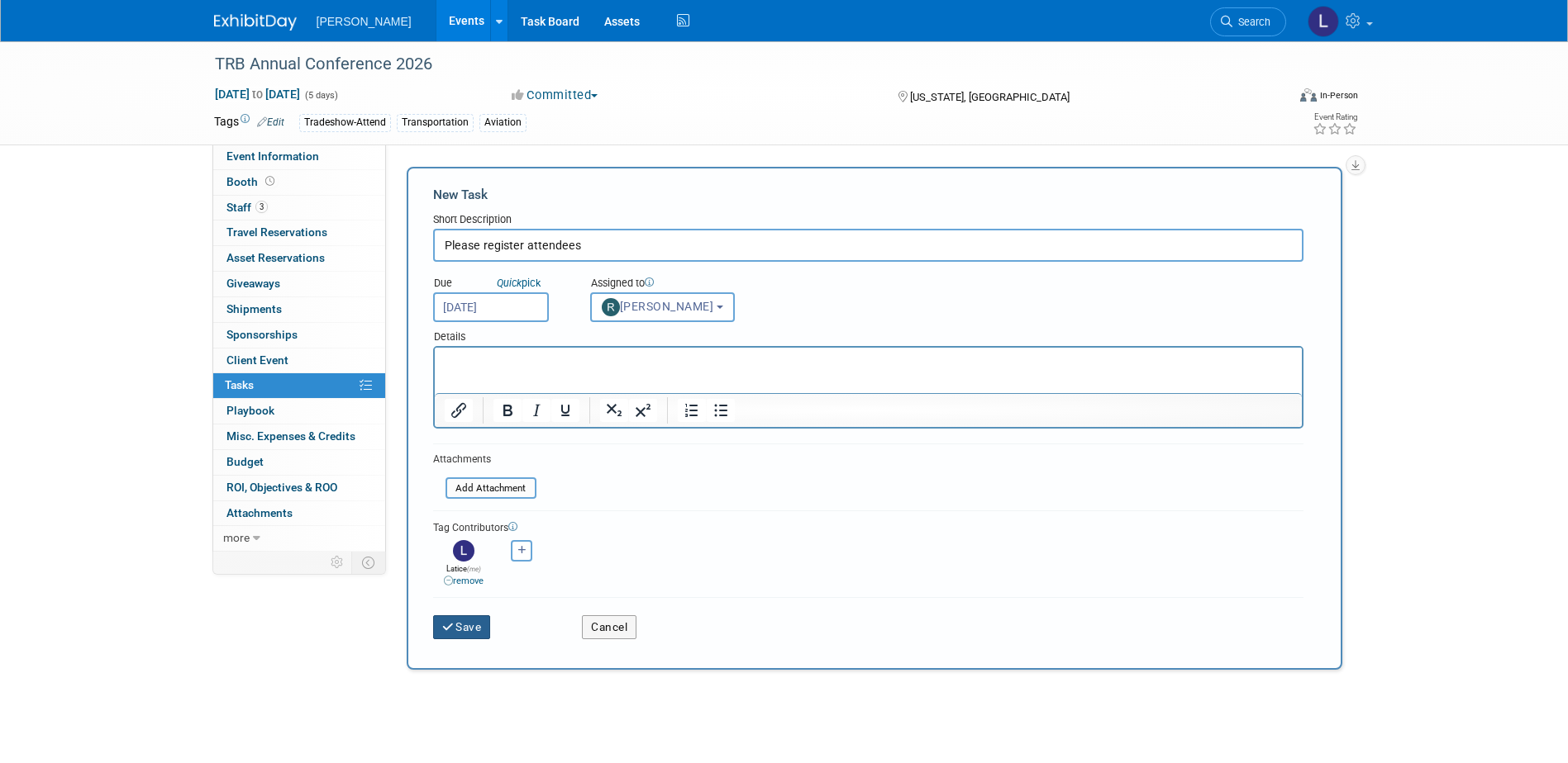
click at [459, 627] on button "Save" at bounding box center [462, 627] width 58 height 23
